Goal: Transaction & Acquisition: Purchase product/service

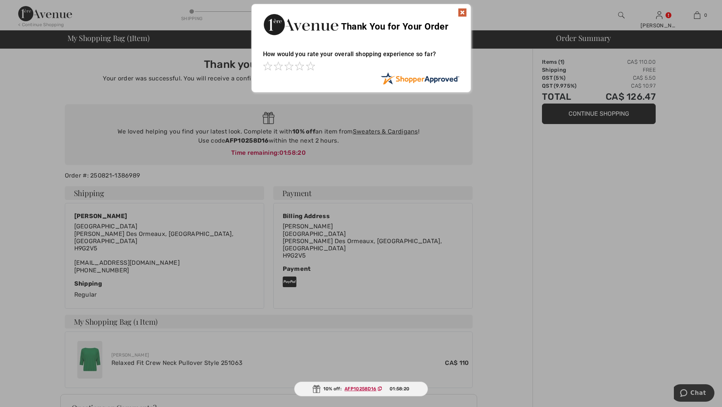
click at [463, 13] on img at bounding box center [462, 12] width 9 height 9
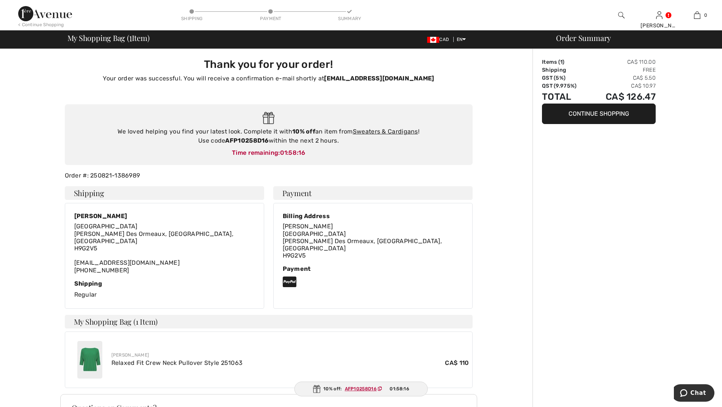
click at [50, 16] on img at bounding box center [45, 13] width 54 height 15
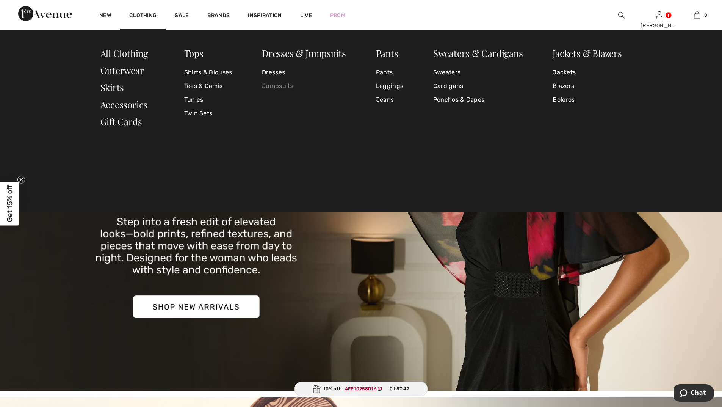
click at [272, 88] on link "Jumpsuits" at bounding box center [304, 86] width 84 height 14
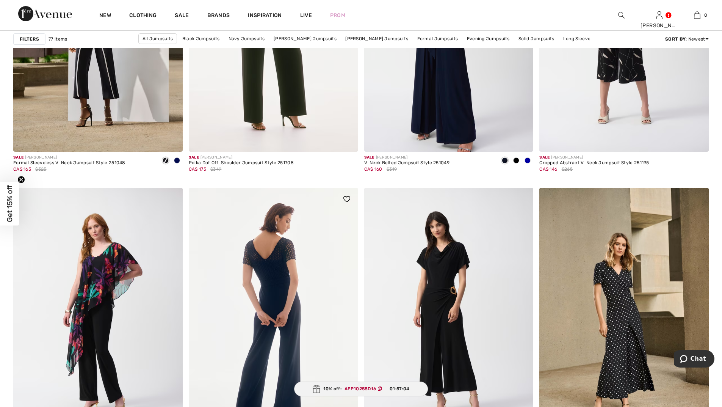
scroll to position [3868, 0]
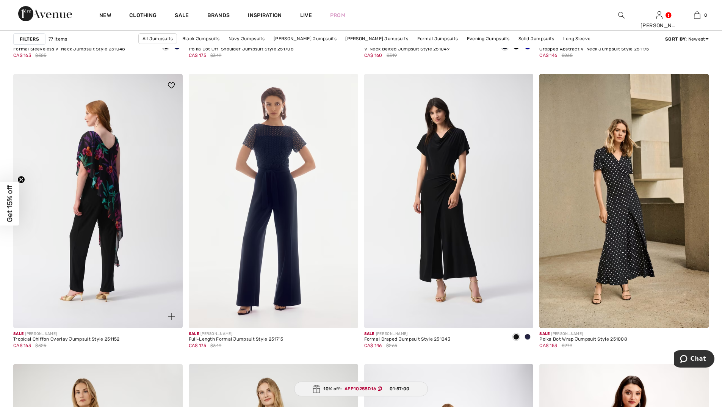
click at [111, 171] on img at bounding box center [98, 201] width 170 height 254
